Goal: Navigation & Orientation: Find specific page/section

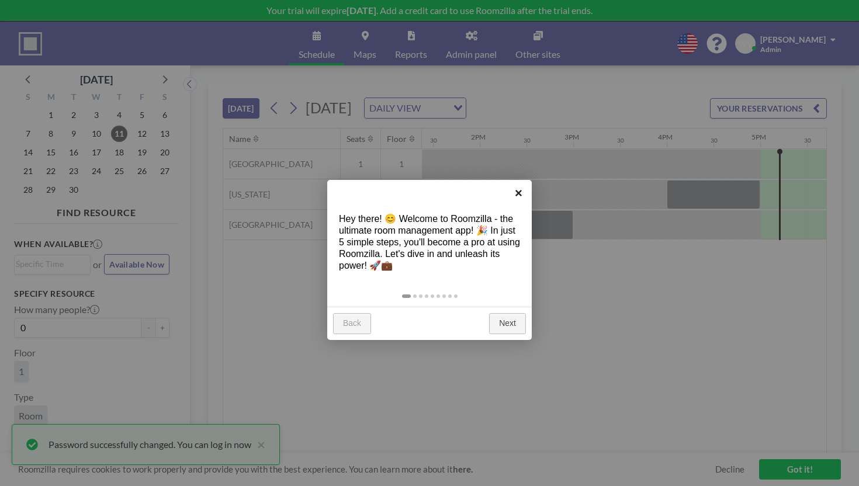
scroll to position [0, 1254]
click at [523, 196] on link "×" at bounding box center [519, 193] width 26 height 26
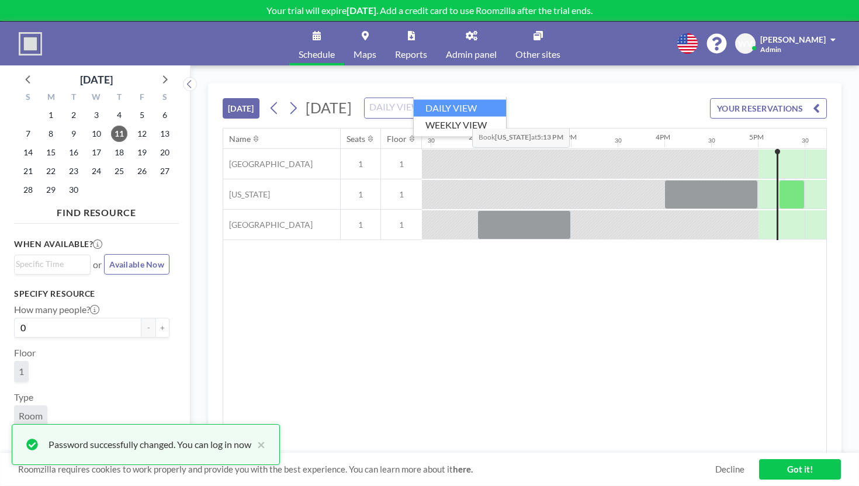
click at [451, 101] on input "Search for option" at bounding box center [408, 108] width 85 height 15
click at [521, 84] on div "[DATE] [DATE] DAILY VIEW Loading... YOUR RESERVATIONS" at bounding box center [525, 106] width 605 height 44
click at [447, 101] on input "Search for option" at bounding box center [435, 108] width 22 height 15
click at [453, 98] on div "DAILY VIEW" at bounding box center [409, 107] width 88 height 18
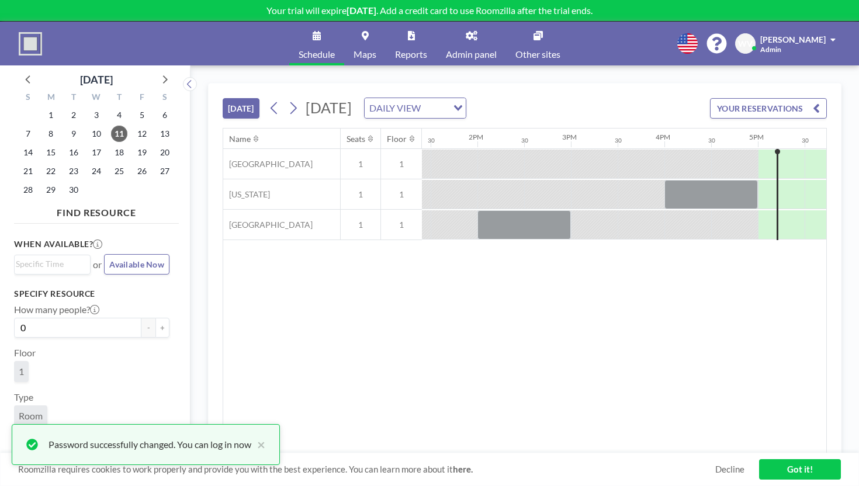
click at [801, 36] on div "[PERSON_NAME]" at bounding box center [798, 39] width 75 height 12
click at [324, 271] on div "Name Seats Floor 12AM 30 1AM 30 2AM 30 3AM 30 4AM 30 5AM 30 6AM 30 7AM 30 8AM 3…" at bounding box center [524, 291] width 603 height 325
click at [251, 447] on button "×" at bounding box center [258, 445] width 14 height 14
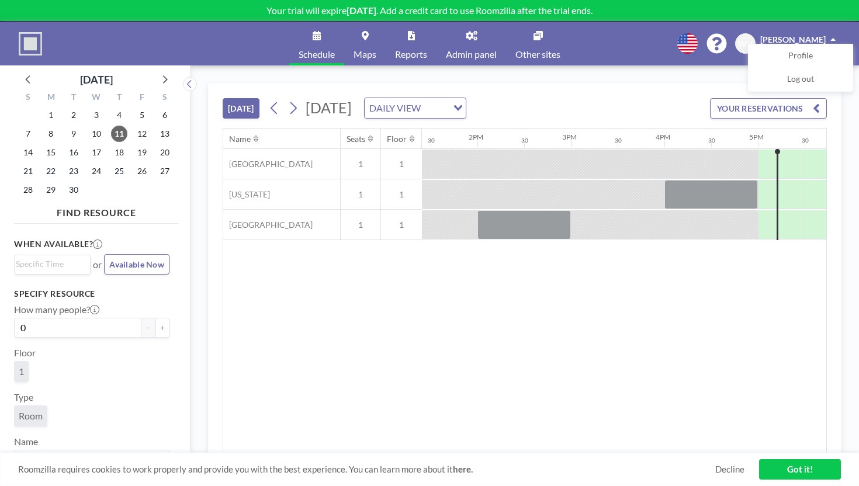
click at [797, 471] on link "Got it!" at bounding box center [800, 470] width 82 height 20
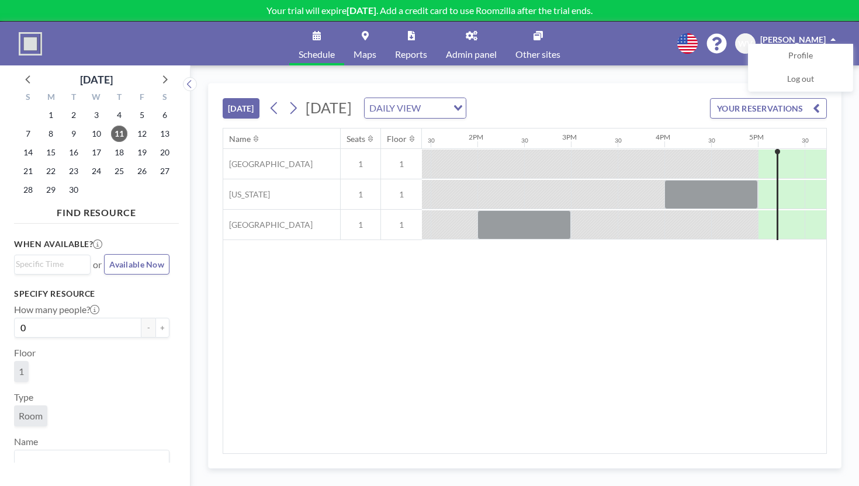
click at [547, 329] on div "Name Seats Floor 12AM 30 1AM 30 2AM 30 3AM 30 4AM 30 5AM 30 6AM 30 7AM 30 8AM 3…" at bounding box center [524, 291] width 603 height 325
click at [458, 39] on link "Admin panel" at bounding box center [472, 44] width 70 height 44
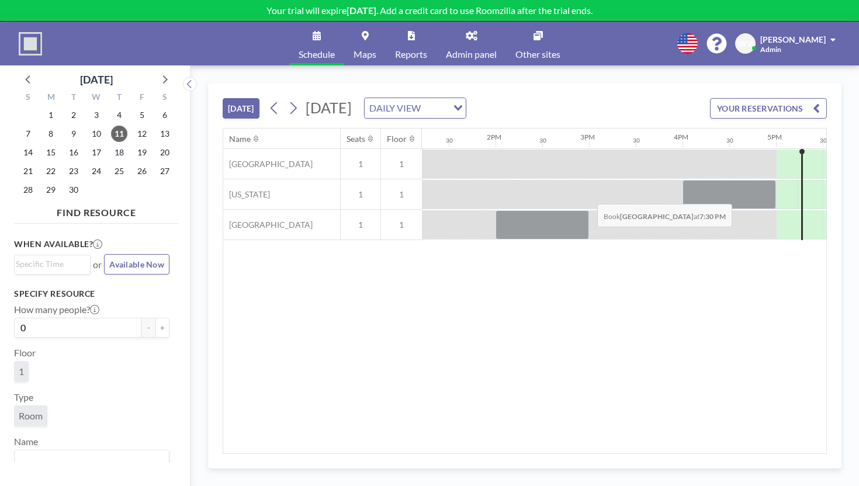
scroll to position [0, 1254]
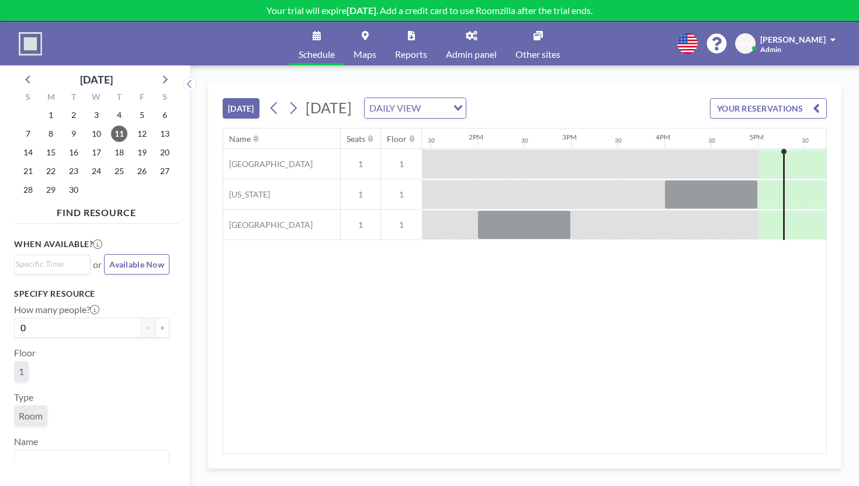
click at [806, 34] on span "[PERSON_NAME]" at bounding box center [793, 39] width 65 height 10
click at [824, 49] on link "Profile" at bounding box center [801, 55] width 104 height 23
click at [787, 210] on div at bounding box center [796, 224] width 18 height 29
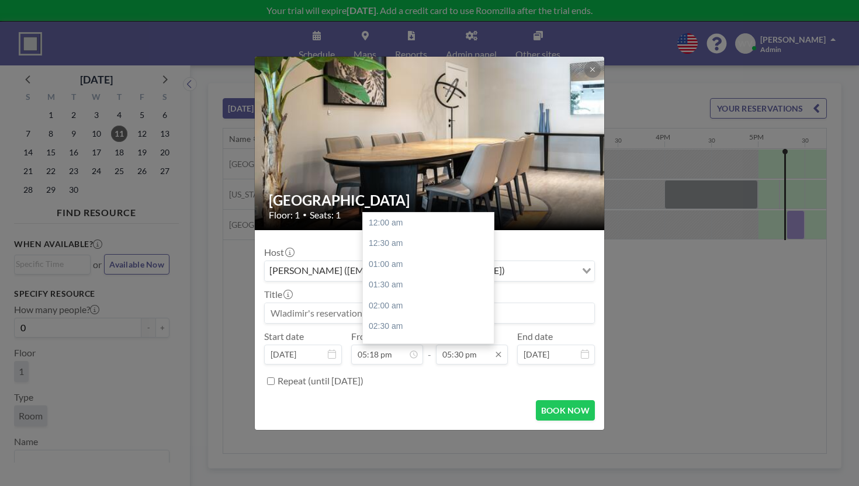
scroll to position [653, 0]
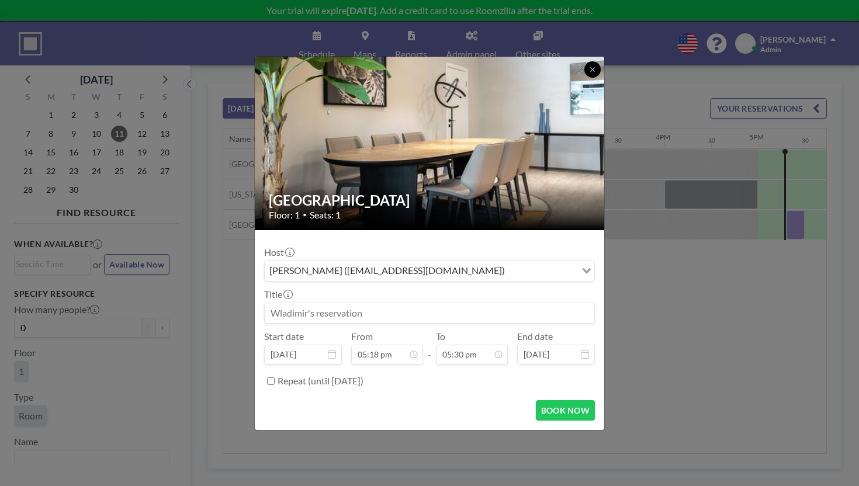
click at [585, 78] on button at bounding box center [593, 69] width 16 height 16
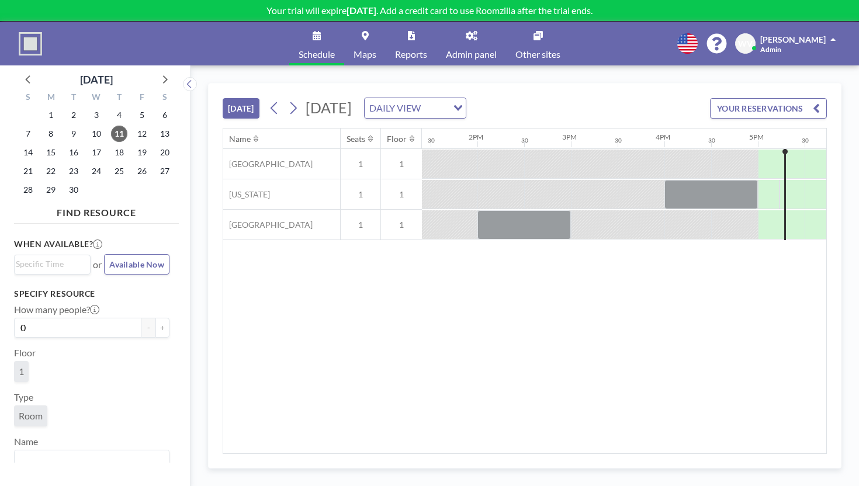
click at [27, 32] on img at bounding box center [30, 43] width 23 height 23
click at [369, 32] on icon at bounding box center [365, 35] width 7 height 9
